Goal: Use online tool/utility: Utilize a website feature to perform a specific function

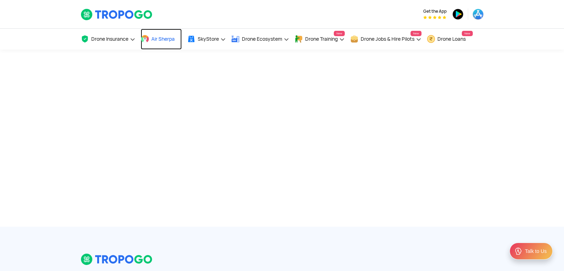
click at [170, 40] on span "Air Sherpa" at bounding box center [162, 39] width 23 height 6
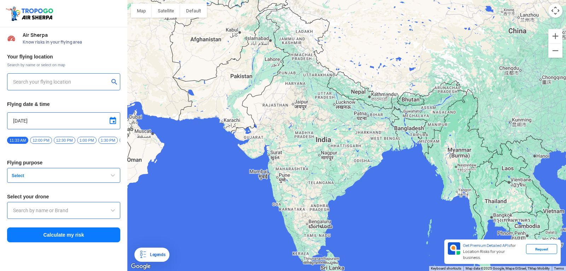
click at [89, 83] on input "text" at bounding box center [61, 81] width 96 height 8
type input "Block D, Visakhapatnam, Andhra Pradesh 530049, India"
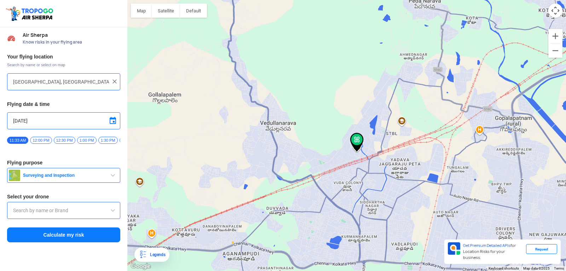
drag, startPoint x: 398, startPoint y: 33, endPoint x: 346, endPoint y: 155, distance: 132.3
click at [343, 164] on div at bounding box center [346, 135] width 439 height 271
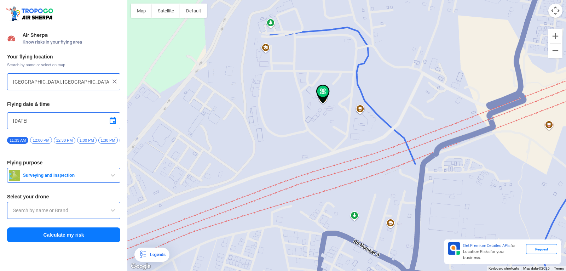
drag, startPoint x: 377, startPoint y: 172, endPoint x: 288, endPoint y: 90, distance: 121.0
click at [288, 90] on div at bounding box center [346, 135] width 439 height 271
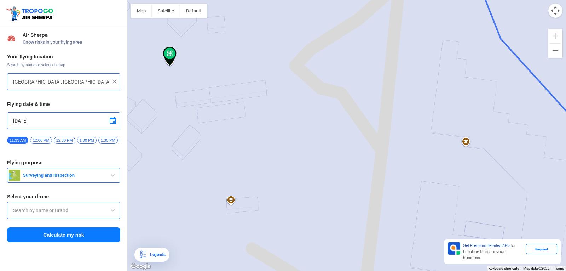
drag, startPoint x: 300, startPoint y: 103, endPoint x: 460, endPoint y: 110, distance: 160.0
click at [460, 110] on div at bounding box center [346, 135] width 439 height 271
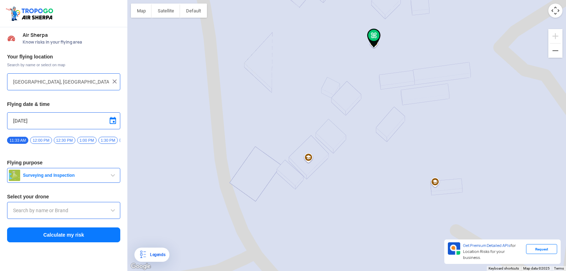
drag, startPoint x: 326, startPoint y: 111, endPoint x: 531, endPoint y: 94, distance: 205.9
click at [531, 94] on div at bounding box center [346, 135] width 439 height 271
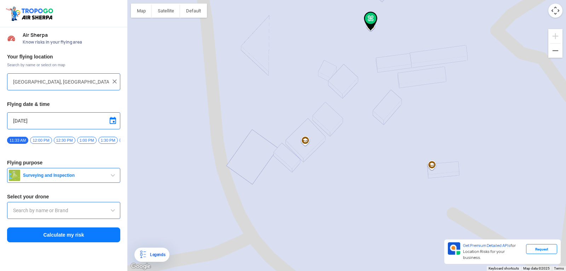
drag, startPoint x: 439, startPoint y: 136, endPoint x: 435, endPoint y: 118, distance: 18.0
click at [435, 118] on div at bounding box center [346, 135] width 439 height 271
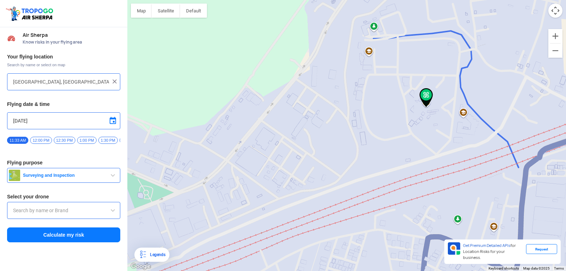
click at [51, 123] on input "9/13/2025" at bounding box center [63, 120] width 101 height 8
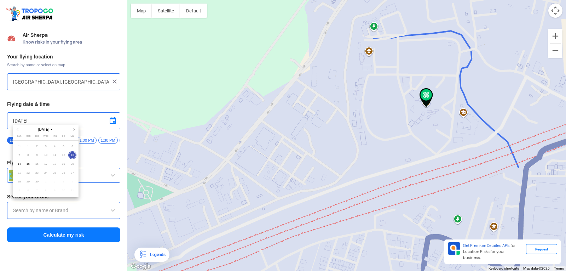
click at [63, 242] on div at bounding box center [283, 135] width 566 height 271
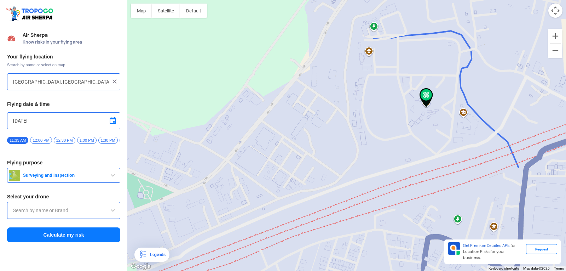
click at [60, 239] on button "Calculate my risk" at bounding box center [63, 234] width 113 height 15
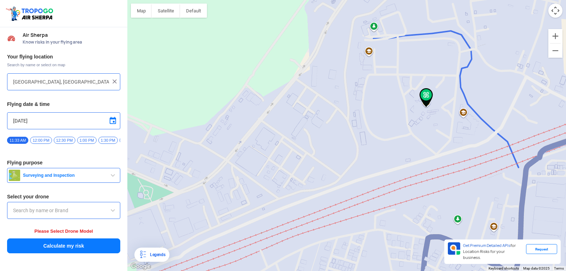
click at [103, 213] on input "text" at bounding box center [63, 210] width 101 height 8
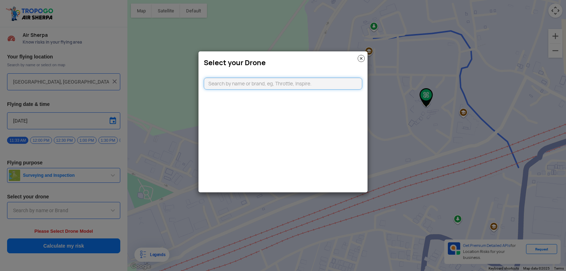
click at [226, 85] on input "text" at bounding box center [283, 83] width 158 height 12
type input "C"
type input "DJI"
click at [305, 92] on li "Can't find your drone. Let us know by CLICKING HERE" at bounding box center [283, 98] width 158 height 12
click at [302, 96] on link "CLICKING HERE" at bounding box center [300, 97] width 36 height 5
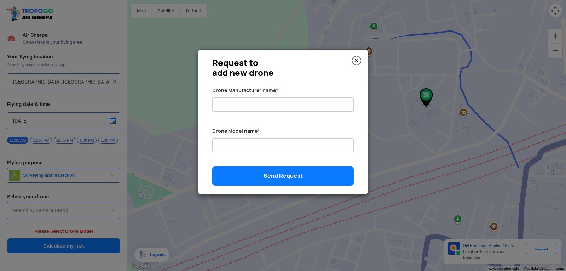
click at [359, 60] on img at bounding box center [356, 60] width 9 height 9
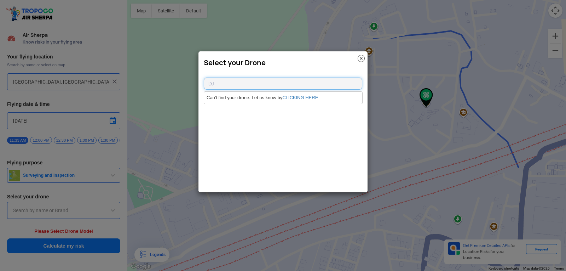
type input "D"
click at [296, 76] on div at bounding box center [282, 79] width 169 height 19
click at [295, 79] on input "text" at bounding box center [283, 83] width 158 height 12
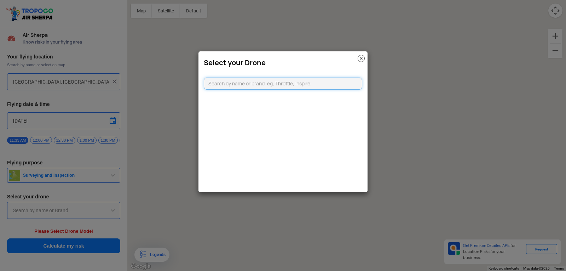
type input "HIG-56, Duvvada, Phase I, Phase 1, Visakhapatnam, Andhra Pradesh 530049, India"
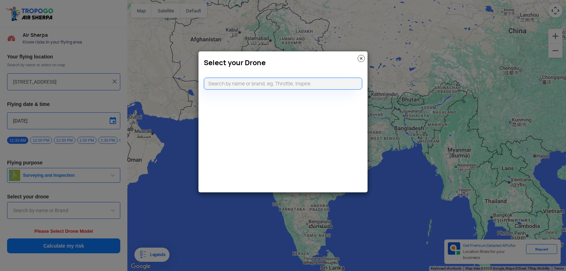
click at [362, 58] on img at bounding box center [361, 58] width 7 height 7
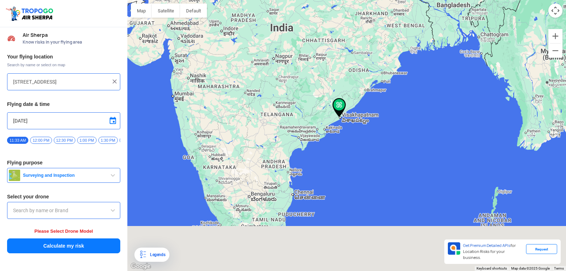
drag, startPoint x: 337, startPoint y: 160, endPoint x: 298, endPoint y: -2, distance: 166.1
click at [298, 0] on html "Location Risk Score Air Sherpa Know risks in your flying area Your flying locat…" at bounding box center [283, 135] width 566 height 271
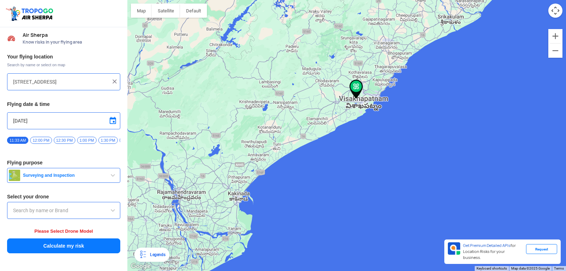
drag, startPoint x: 366, startPoint y: 177, endPoint x: 312, endPoint y: 83, distance: 107.8
click at [312, 83] on div at bounding box center [346, 135] width 439 height 271
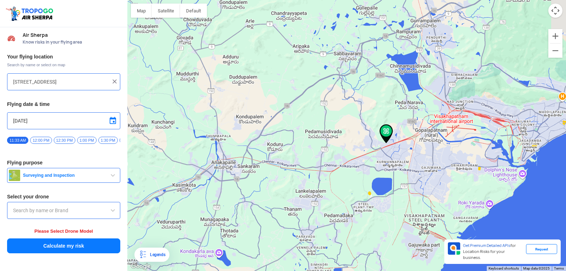
drag, startPoint x: 419, startPoint y: 102, endPoint x: 328, endPoint y: 186, distance: 124.4
click at [323, 191] on div at bounding box center [346, 135] width 439 height 271
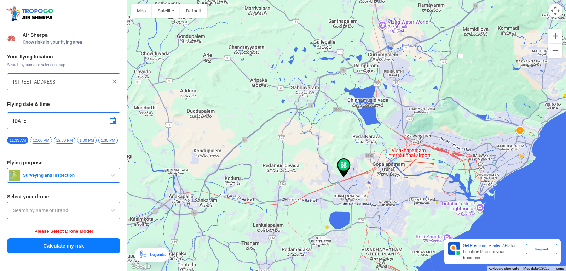
drag, startPoint x: 380, startPoint y: 133, endPoint x: 319, endPoint y: 195, distance: 87.0
click at [320, 197] on div at bounding box center [346, 135] width 439 height 271
click at [169, 11] on button "Satellite" at bounding box center [166, 11] width 28 height 14
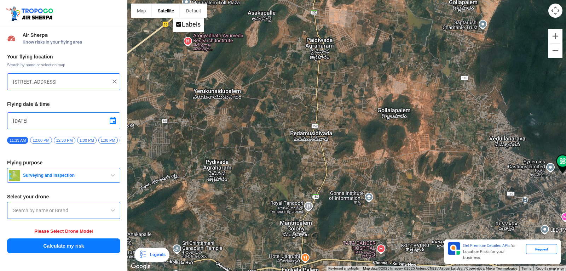
drag, startPoint x: 247, startPoint y: 135, endPoint x: 123, endPoint y: -31, distance: 206.5
click at [123, 0] on html "Location Risk Score Air Sherpa Know risks in your flying area Your flying locat…" at bounding box center [283, 135] width 566 height 271
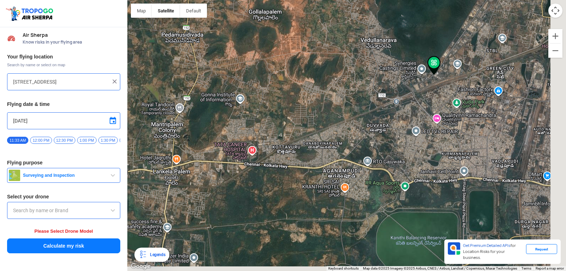
drag, startPoint x: 360, startPoint y: 179, endPoint x: 266, endPoint y: 88, distance: 131.6
click at [255, 83] on div at bounding box center [346, 135] width 439 height 271
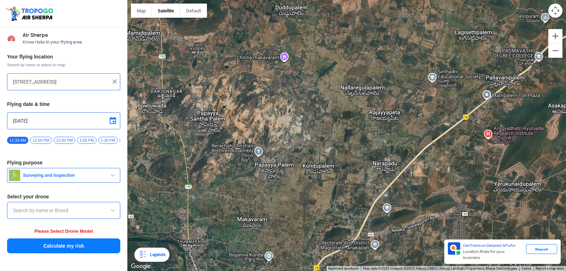
drag, startPoint x: 105, startPoint y: 30, endPoint x: 145, endPoint y: 24, distance: 40.5
click at [86, 7] on div "Location Risk Score Air Sherpa Know risks in your flying area Your flying locat…" at bounding box center [63, 135] width 127 height 271
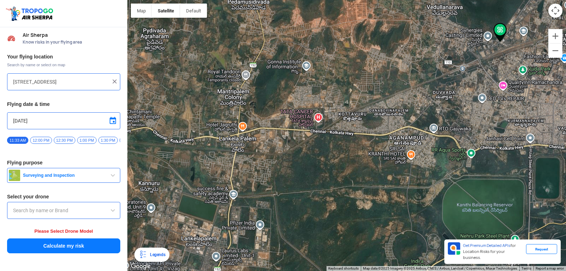
drag, startPoint x: 474, startPoint y: 232, endPoint x: 103, endPoint y: 4, distance: 435.4
click at [103, 4] on div "Location Risk Score Air Sherpa Know risks in your flying area Your flying locat…" at bounding box center [283, 135] width 566 height 271
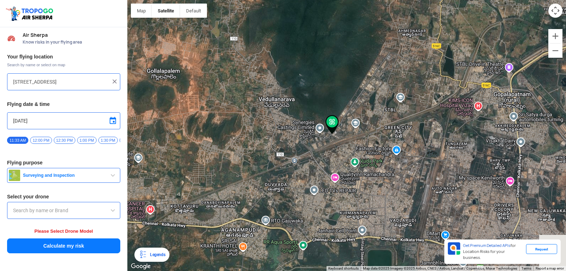
drag, startPoint x: 373, startPoint y: 68, endPoint x: 208, endPoint y: 150, distance: 183.7
click at [203, 160] on div at bounding box center [346, 135] width 439 height 271
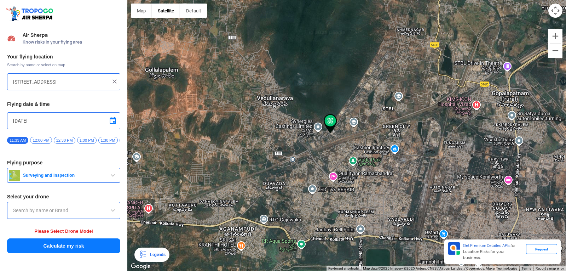
click at [88, 210] on input "text" at bounding box center [63, 210] width 101 height 8
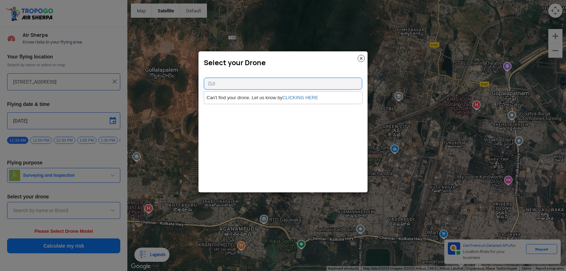
click at [475, 179] on modal-container "Select your Drone DJI Can't find your drone. Let us know by CLICKING HERE" at bounding box center [283, 135] width 566 height 271
click at [455, 80] on modal-container "Select your Drone DJI Can't find your drone. Let us know by CLICKING HERE" at bounding box center [283, 135] width 566 height 271
click at [347, 82] on input "DJI" at bounding box center [283, 83] width 158 height 12
type input "D"
type input "DJI"
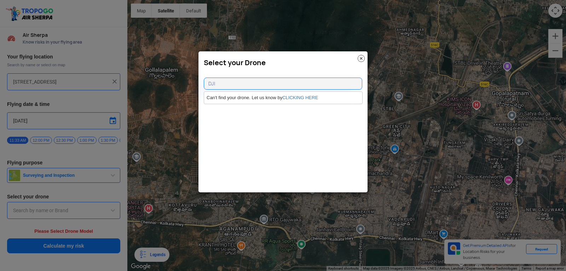
click at [364, 59] on img at bounding box center [361, 58] width 7 height 7
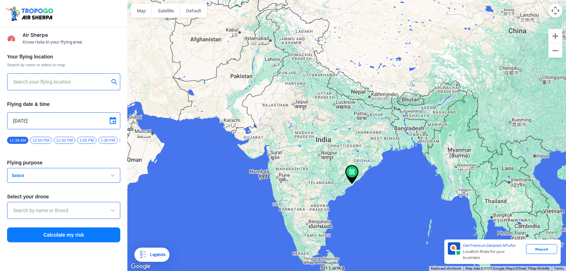
type input "[STREET_ADDRESS]"
click at [92, 210] on input "text" at bounding box center [63, 210] width 101 height 8
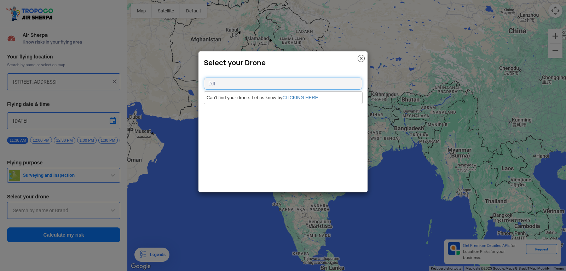
type input "DJI"
click at [410, 162] on modal-container "Select your Drone DJI Can't find your drone. Let us know by CLICKING HERE" at bounding box center [283, 135] width 566 height 271
click at [358, 58] on img at bounding box center [361, 58] width 7 height 7
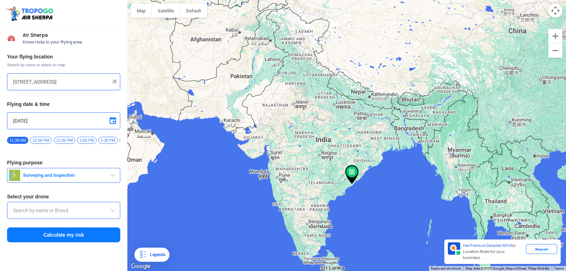
click at [99, 209] on input "text" at bounding box center [63, 210] width 101 height 8
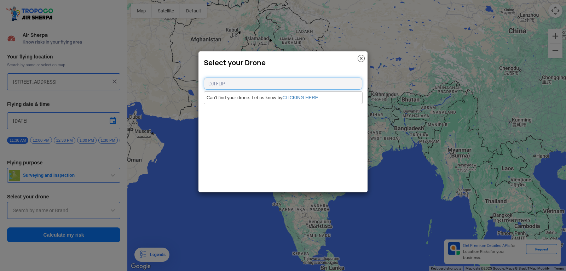
type input "DJI FLIP"
click at [360, 58] on img at bounding box center [361, 58] width 7 height 7
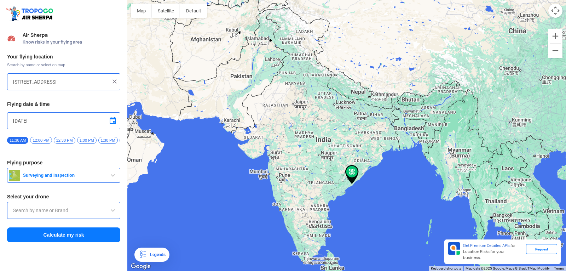
click at [116, 172] on button "Surveying and Inspection" at bounding box center [63, 175] width 113 height 15
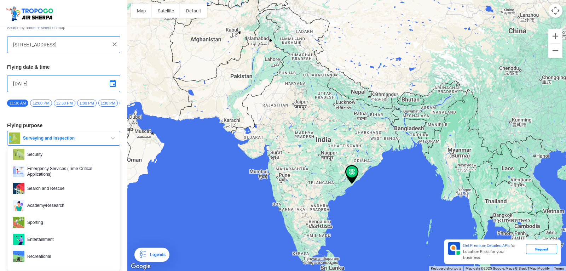
scroll to position [40, 0]
click at [34, 224] on span "Sporting" at bounding box center [69, 221] width 90 height 11
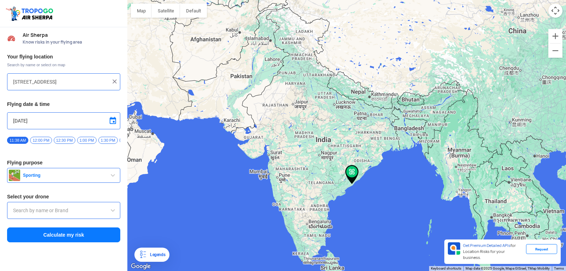
click at [60, 212] on input "text" at bounding box center [63, 210] width 101 height 8
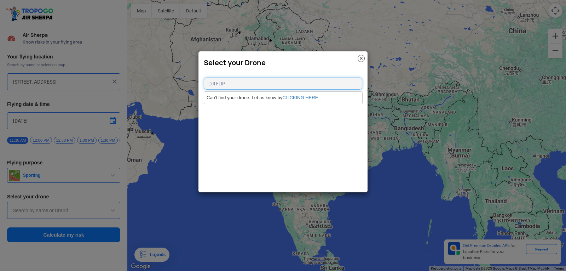
type input "DJI FLIP"
drag, startPoint x: 362, startPoint y: 59, endPoint x: 387, endPoint y: 41, distance: 30.4
click at [387, 41] on modal-container "Select your Drone DJI FLIP Can't find your drone. Let us know by CLICKING HERE" at bounding box center [283, 135] width 566 height 271
click at [362, 58] on img at bounding box center [361, 58] width 7 height 7
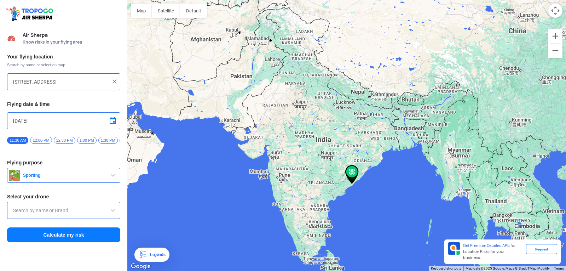
click at [69, 120] on input "9/13/2025" at bounding box center [63, 120] width 101 height 8
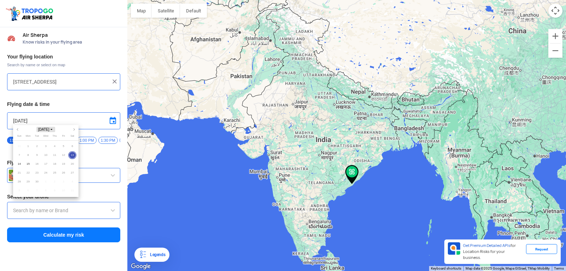
click at [40, 130] on span "Sep 2025" at bounding box center [45, 129] width 19 height 5
click at [91, 162] on div at bounding box center [283, 135] width 566 height 271
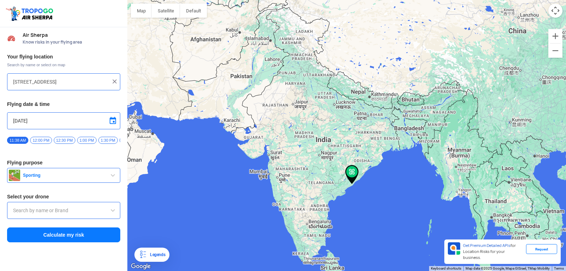
click at [21, 138] on span "11:38 AM" at bounding box center [17, 140] width 21 height 7
click at [23, 121] on input "9/13/2025" at bounding box center [63, 120] width 101 height 8
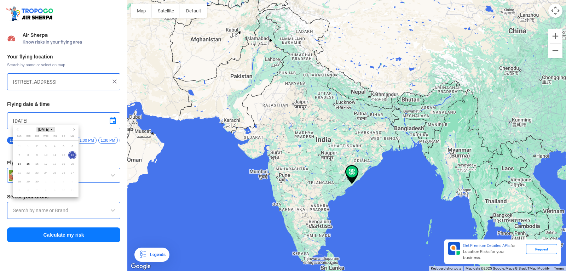
click at [36, 129] on span "Sep 2025" at bounding box center [45, 129] width 19 height 5
click at [27, 165] on span "2025" at bounding box center [28, 167] width 15 height 7
click at [27, 165] on span "Oct" at bounding box center [25, 167] width 18 height 8
click at [47, 127] on span "Sep 2025" at bounding box center [45, 129] width 19 height 5
click at [30, 166] on span "2025" at bounding box center [28, 167] width 15 height 7
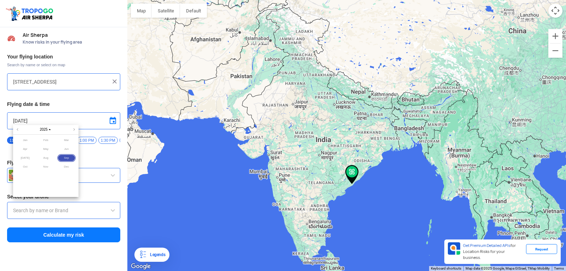
click at [64, 158] on span "Sep" at bounding box center [66, 158] width 19 height 8
click at [70, 155] on span "13" at bounding box center [72, 155] width 8 height 8
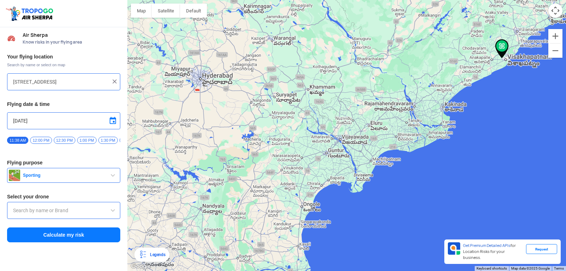
drag, startPoint x: 329, startPoint y: 220, endPoint x: 238, endPoint y: 222, distance: 90.9
click at [238, 222] on div at bounding box center [346, 135] width 439 height 271
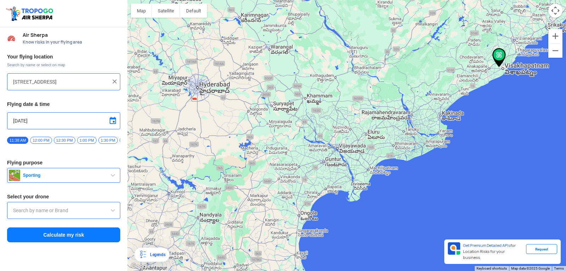
click at [301, 220] on div at bounding box center [346, 135] width 439 height 271
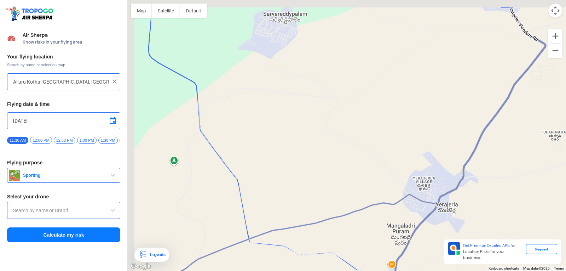
drag, startPoint x: 287, startPoint y: 87, endPoint x: 390, endPoint y: 243, distance: 186.8
click at [390, 243] on div at bounding box center [346, 135] width 439 height 271
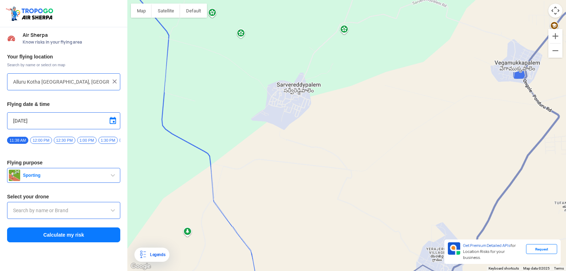
drag, startPoint x: 330, startPoint y: 150, endPoint x: 341, endPoint y: 216, distance: 67.0
click at [341, 216] on div at bounding box center [346, 135] width 439 height 271
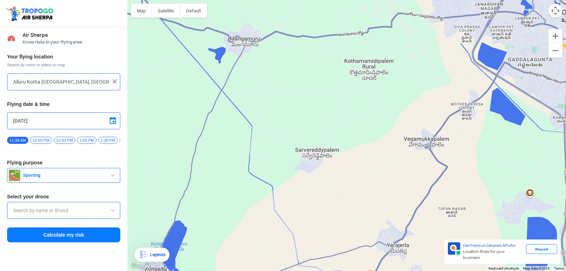
drag, startPoint x: 244, startPoint y: 32, endPoint x: 249, endPoint y: 53, distance: 21.5
click at [249, 53] on div at bounding box center [346, 135] width 439 height 271
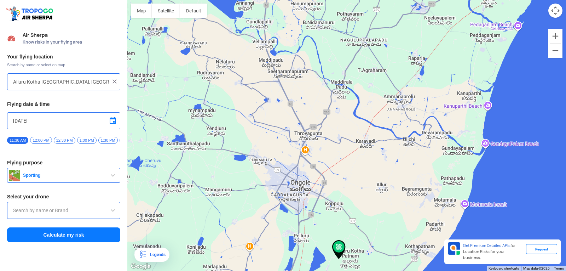
drag, startPoint x: 368, startPoint y: 53, endPoint x: 296, endPoint y: 177, distance: 142.6
click at [296, 177] on div at bounding box center [346, 135] width 439 height 271
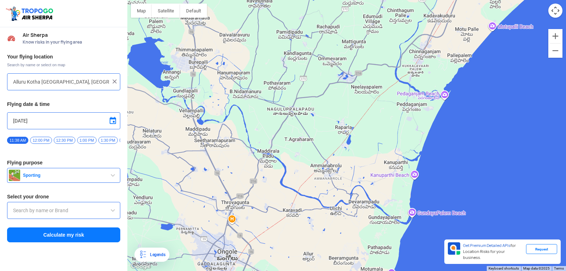
drag, startPoint x: 328, startPoint y: 146, endPoint x: 335, endPoint y: 156, distance: 12.3
click at [261, 206] on div at bounding box center [346, 135] width 439 height 271
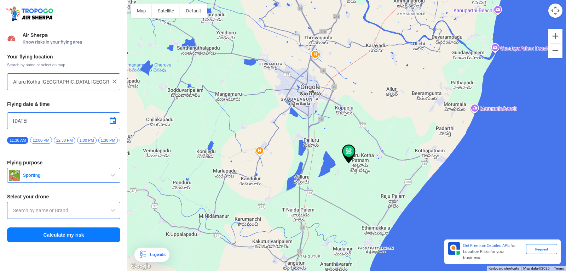
drag, startPoint x: 325, startPoint y: 161, endPoint x: 290, endPoint y: 187, distance: 43.7
click at [290, 187] on div at bounding box center [346, 135] width 439 height 271
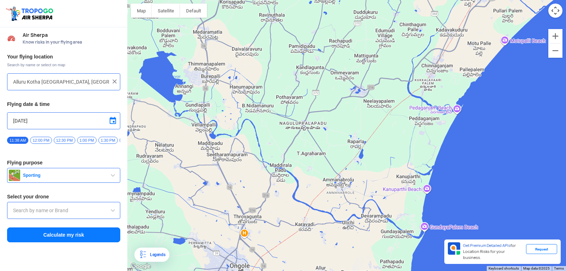
drag, startPoint x: 372, startPoint y: 33, endPoint x: 329, endPoint y: 173, distance: 146.2
click at [325, 197] on div at bounding box center [346, 135] width 439 height 271
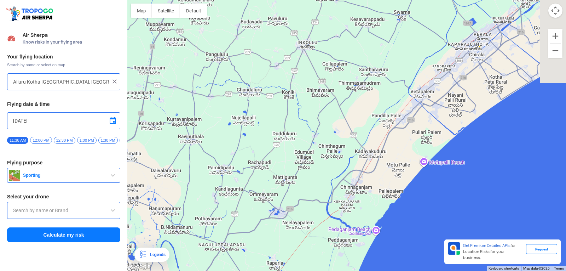
drag, startPoint x: 339, startPoint y: 147, endPoint x: 256, endPoint y: 265, distance: 144.1
click at [255, 265] on div at bounding box center [346, 135] width 439 height 271
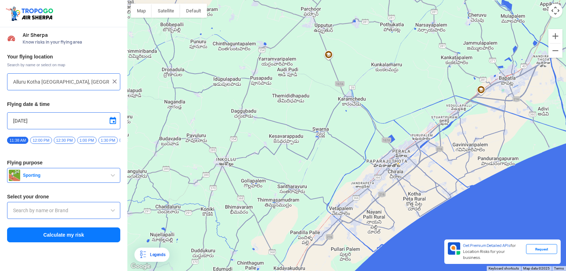
drag, startPoint x: 334, startPoint y: 162, endPoint x: 256, endPoint y: 279, distance: 140.7
click at [256, 265] on html "Location Risk Score Air Sherpa Know risks in your flying area Your flying locat…" at bounding box center [283, 135] width 566 height 271
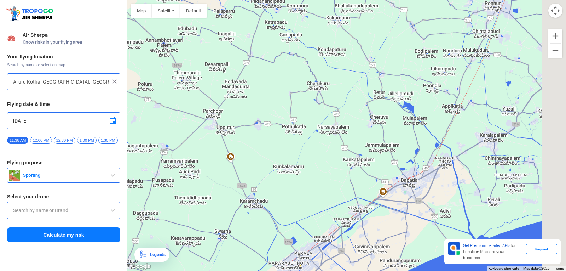
drag, startPoint x: 388, startPoint y: 185, endPoint x: 311, endPoint y: 244, distance: 97.2
click at [288, 265] on html "Location Risk Score Air Sherpa Know risks in your flying area Your flying locat…" at bounding box center [283, 135] width 566 height 271
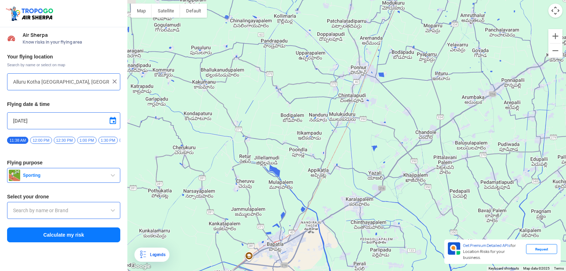
drag, startPoint x: 346, startPoint y: 197, endPoint x: 227, endPoint y: 249, distance: 129.6
click at [209, 265] on div at bounding box center [346, 135] width 439 height 271
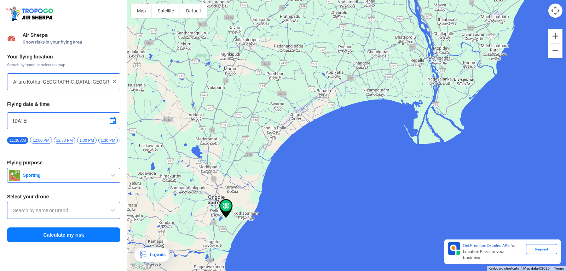
drag, startPoint x: 229, startPoint y: 250, endPoint x: 317, endPoint y: 92, distance: 181.0
click at [317, 92] on div at bounding box center [346, 135] width 439 height 271
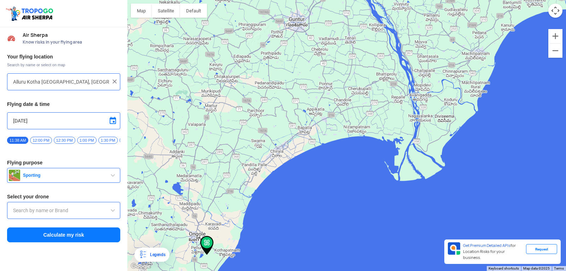
drag, startPoint x: 334, startPoint y: 101, endPoint x: 311, endPoint y: 140, distance: 45.7
click at [311, 140] on div at bounding box center [346, 135] width 439 height 271
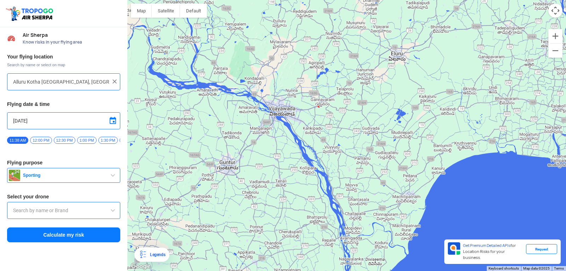
drag, startPoint x: 332, startPoint y: 98, endPoint x: 262, endPoint y: 242, distance: 159.8
click at [262, 242] on div at bounding box center [346, 135] width 439 height 271
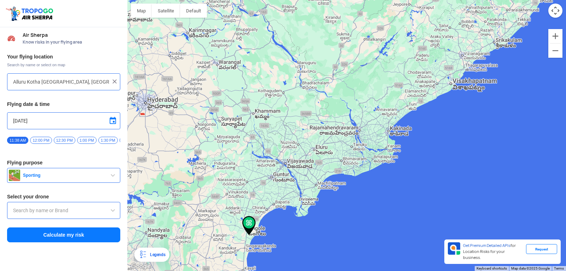
click at [445, 72] on div at bounding box center [346, 135] width 439 height 271
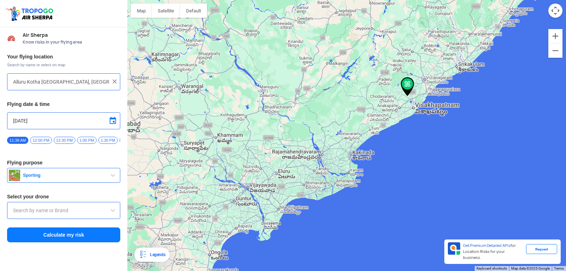
type input "Elluppi, Andhra Pradesh, India"
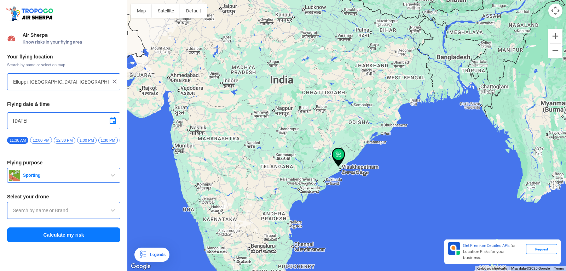
click at [110, 174] on span "button" at bounding box center [113, 175] width 8 height 8
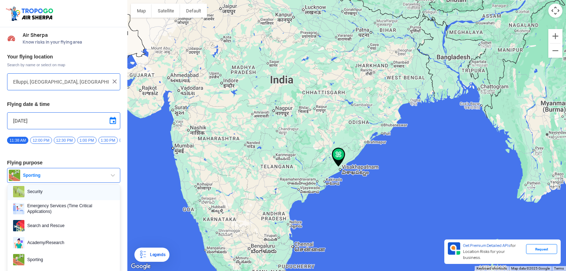
click at [114, 196] on link "Security" at bounding box center [63, 191] width 112 height 17
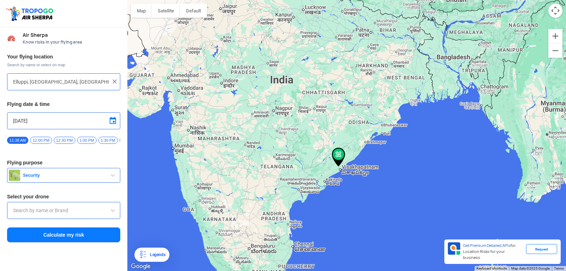
click at [114, 196] on div "Your flying location Search by name or select on map Elluppi, Andhra Pradesh, I…" at bounding box center [63, 148] width 127 height 196
click at [110, 182] on button "Security" at bounding box center [63, 175] width 113 height 15
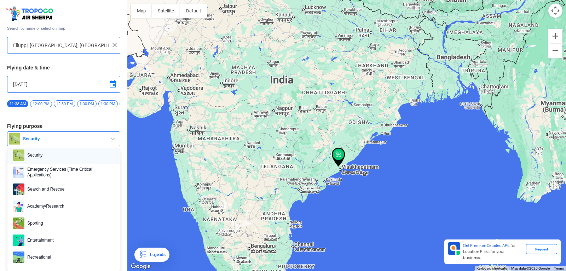
scroll to position [40, 0]
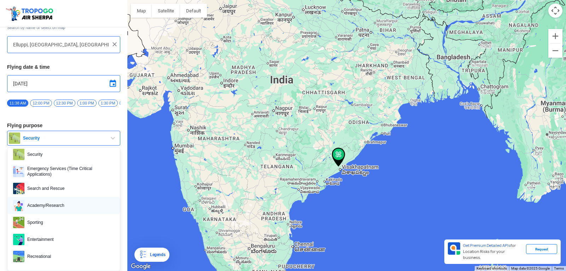
click at [57, 203] on span "Academy/Research" at bounding box center [69, 205] width 90 height 11
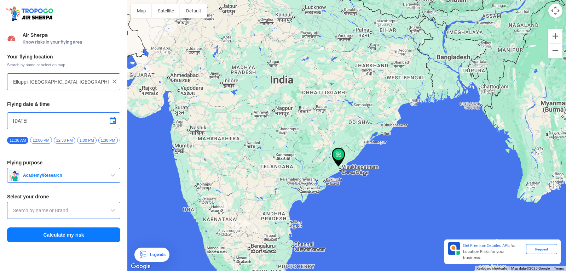
click at [57, 202] on div "Your flying location Search by name or select on map Elluppi, Andhra Pradesh, I…" at bounding box center [63, 148] width 127 height 196
click at [61, 209] on input "text" at bounding box center [63, 210] width 101 height 8
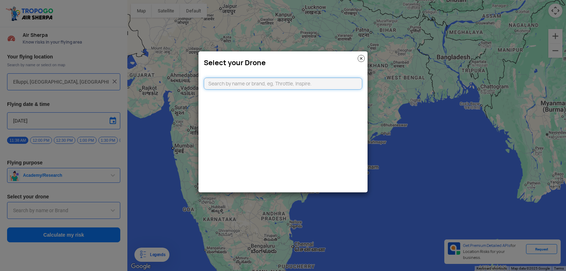
click at [238, 85] on input "text" at bounding box center [283, 83] width 158 height 12
type input "DJI FLIP"
click at [359, 55] on img at bounding box center [361, 58] width 7 height 7
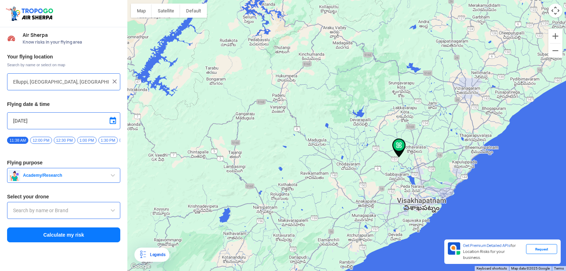
click at [114, 80] on img at bounding box center [114, 81] width 7 height 7
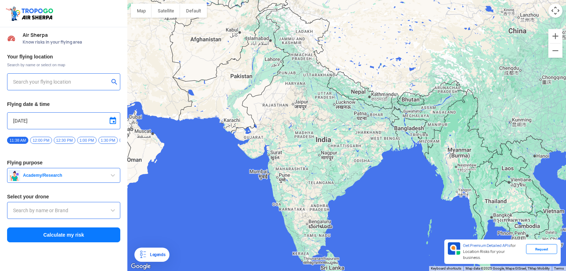
click at [81, 79] on input "text" at bounding box center [61, 81] width 96 height 8
type input "Block D, Visakhapatnam, Andhra Pradesh 530049, India"
